Goal: Task Accomplishment & Management: Use online tool/utility

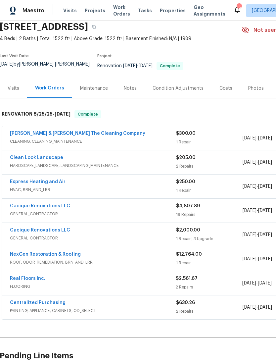
scroll to position [27, 0]
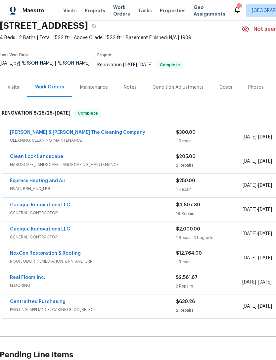
click at [97, 135] on link "[PERSON_NAME] & [PERSON_NAME] The Cleaning Company" at bounding box center [77, 132] width 135 height 5
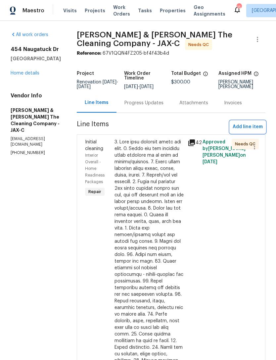
click at [247, 131] on span "Add line item" at bounding box center [248, 127] width 30 height 8
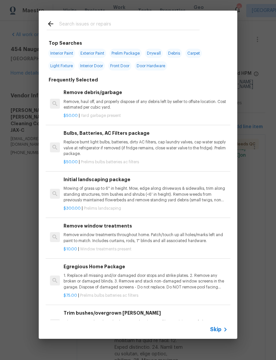
click at [111, 24] on input "text" at bounding box center [129, 25] width 140 height 10
type input "Odor"
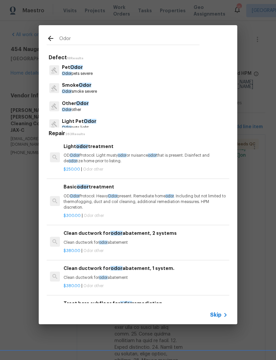
click at [95, 195] on p "OD Odor Protocol: Heavy Odor present. Remediate home odor . Including but not l…" at bounding box center [146, 201] width 164 height 17
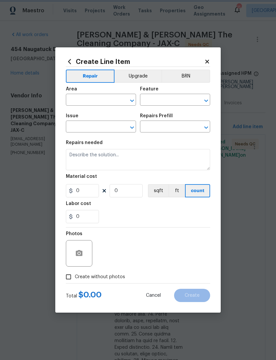
type input "Other Odor"
type input "Basic odor treatment $300.00"
type textarea "OD Odor Protocol: Heavy Odor present. Remediate home odor. Including but not li…"
type input "300"
type input "1"
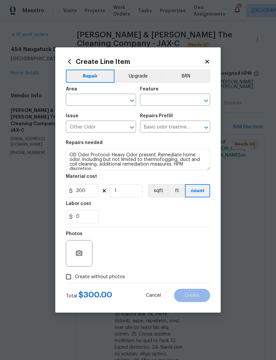
click at [104, 102] on input "text" at bounding box center [92, 100] width 52 height 10
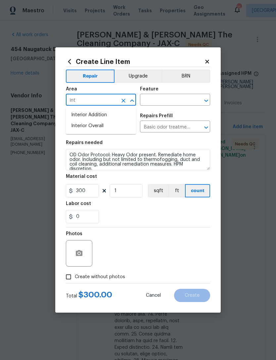
click at [102, 127] on li "Interior Overall" at bounding box center [101, 125] width 70 height 11
type input "Interior Overall"
click at [161, 100] on input "text" at bounding box center [166, 100] width 52 height 10
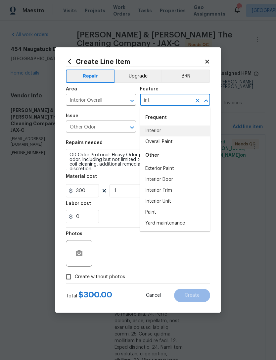
click at [161, 130] on li "Interior" at bounding box center [175, 130] width 70 height 11
type input "Interior"
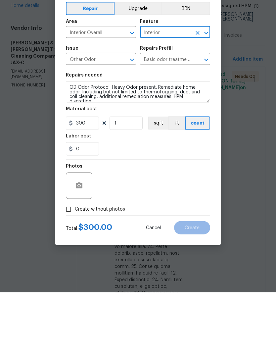
click at [105, 273] on span "Create without photos" at bounding box center [100, 276] width 50 height 7
click at [75, 270] on input "Create without photos" at bounding box center [68, 276] width 13 height 13
checkbox input "true"
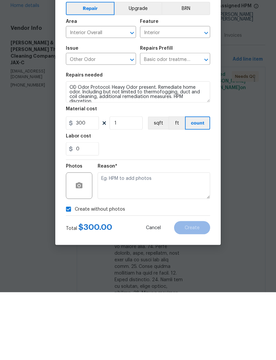
scroll to position [21, 0]
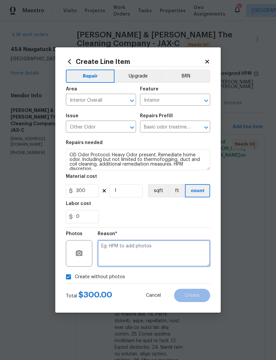
click at [157, 251] on textarea at bounding box center [154, 253] width 112 height 26
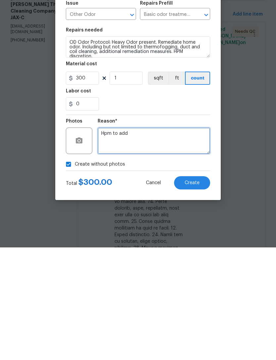
type textarea "Hpm to add"
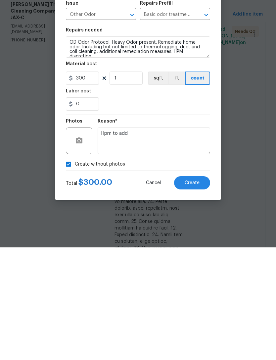
click at [194, 293] on span "Create" at bounding box center [192, 295] width 15 height 5
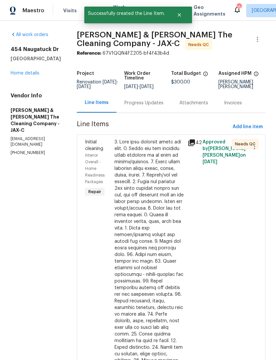
scroll to position [0, 0]
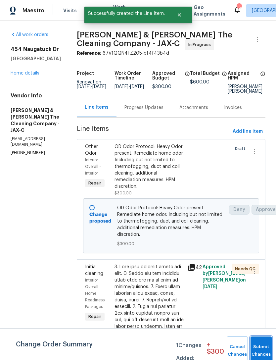
click at [262, 347] on button "Submit Changes" at bounding box center [260, 350] width 21 height 28
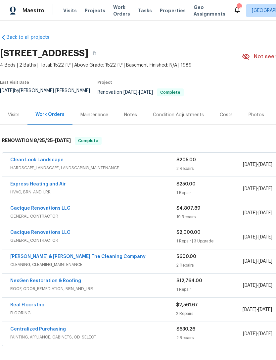
click at [145, 258] on div "[PERSON_NAME] & [PERSON_NAME] The Cleaning Company" at bounding box center [93, 257] width 166 height 8
